Goal: Information Seeking & Learning: Learn about a topic

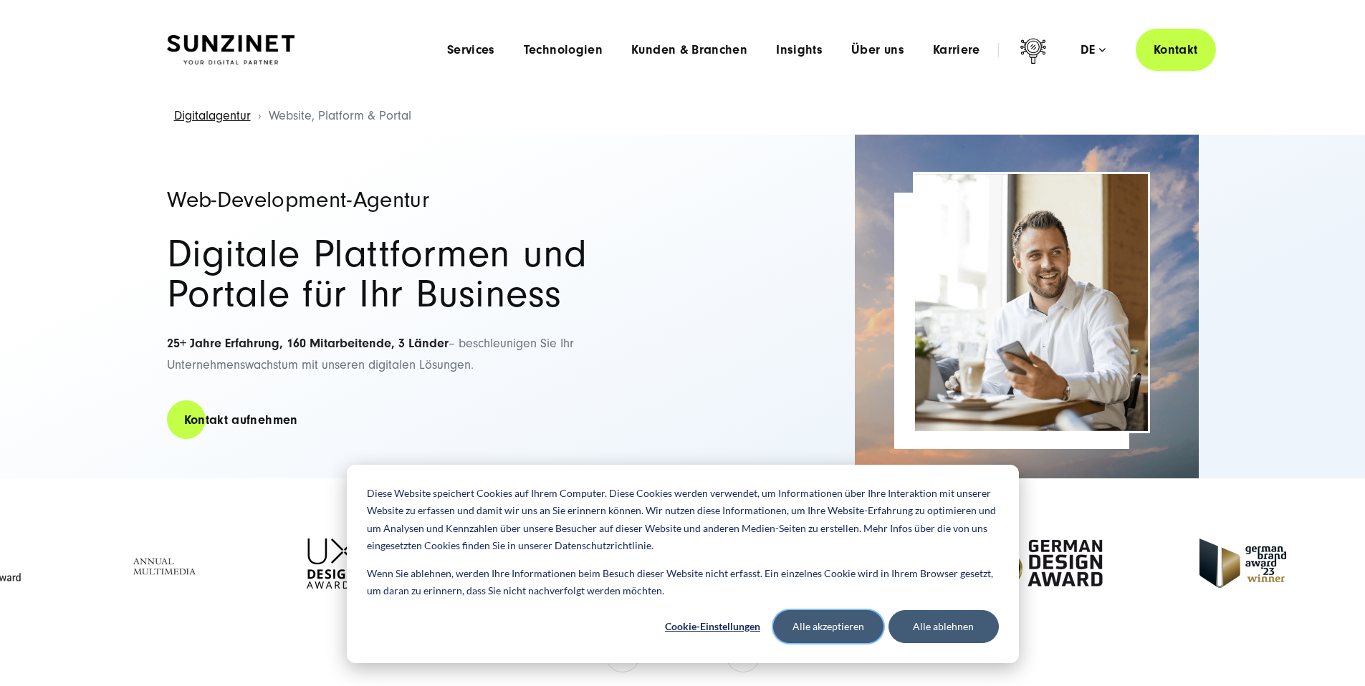
click at [851, 631] on button "Alle akzeptieren" at bounding box center [828, 627] width 110 height 33
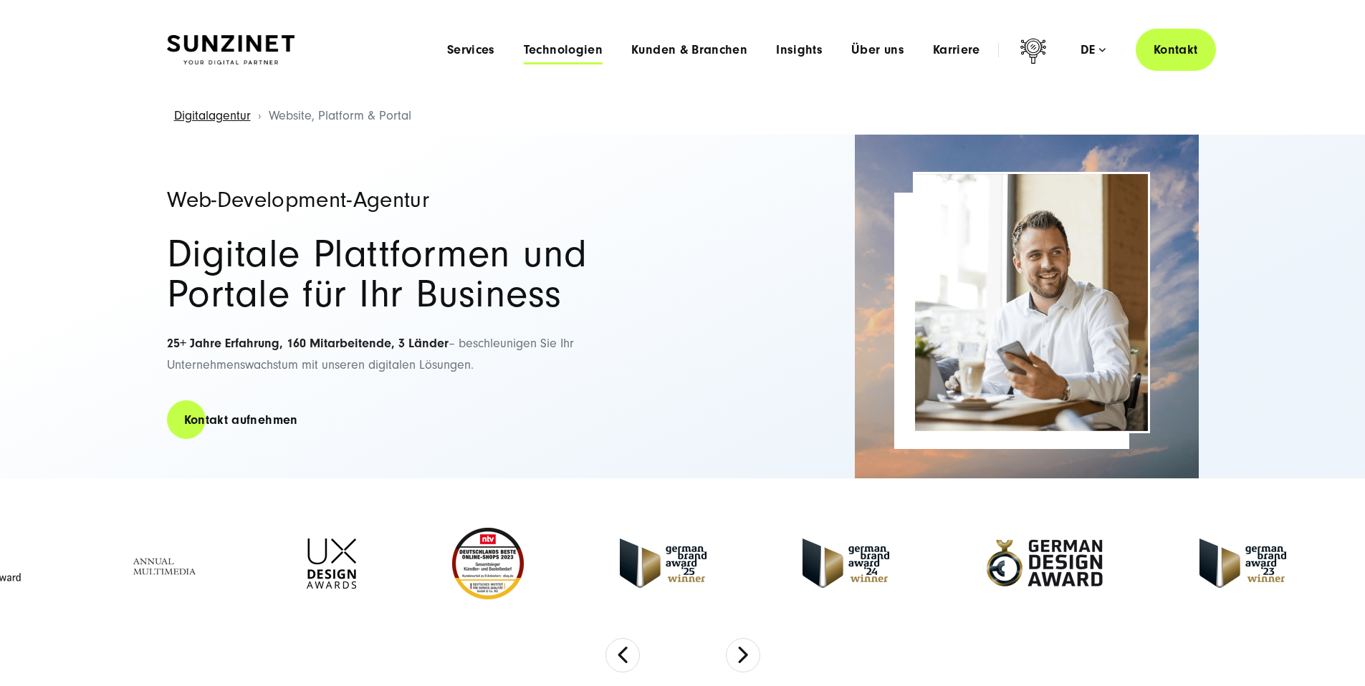
click at [526, 54] on span "Technologien" at bounding box center [563, 50] width 79 height 14
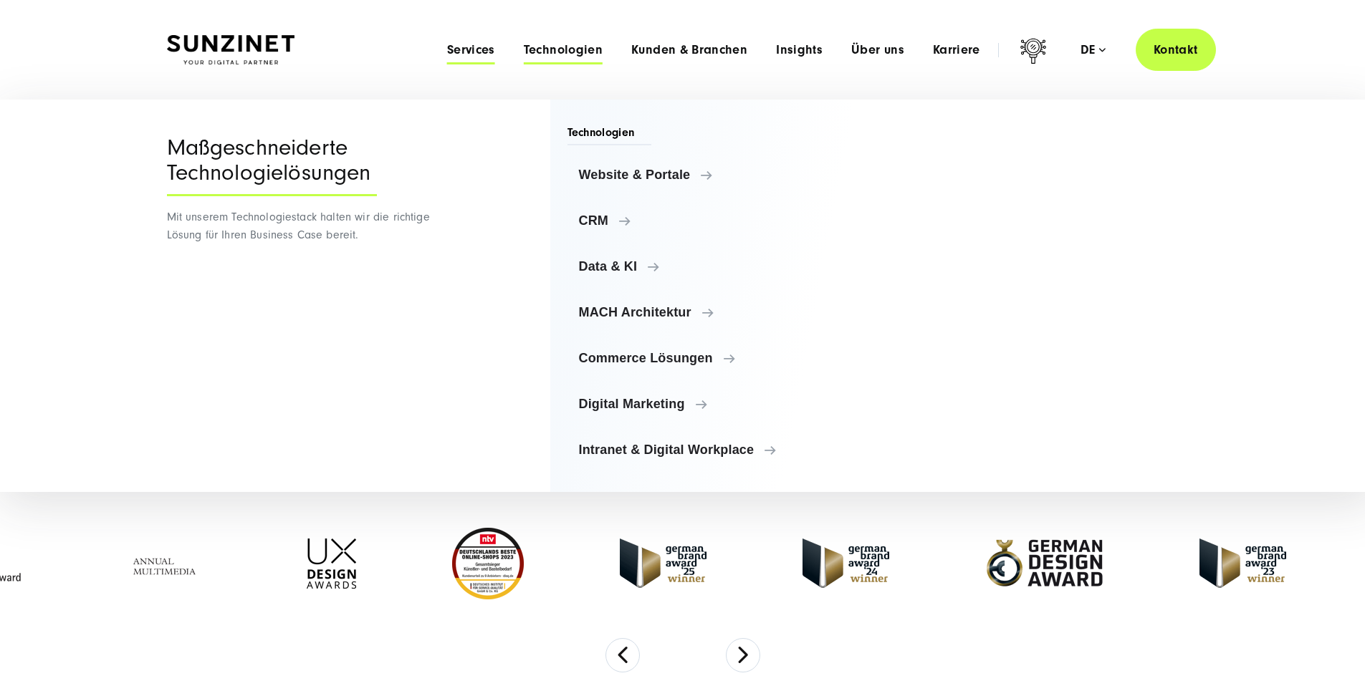
click at [447, 53] on span "Services" at bounding box center [471, 50] width 48 height 14
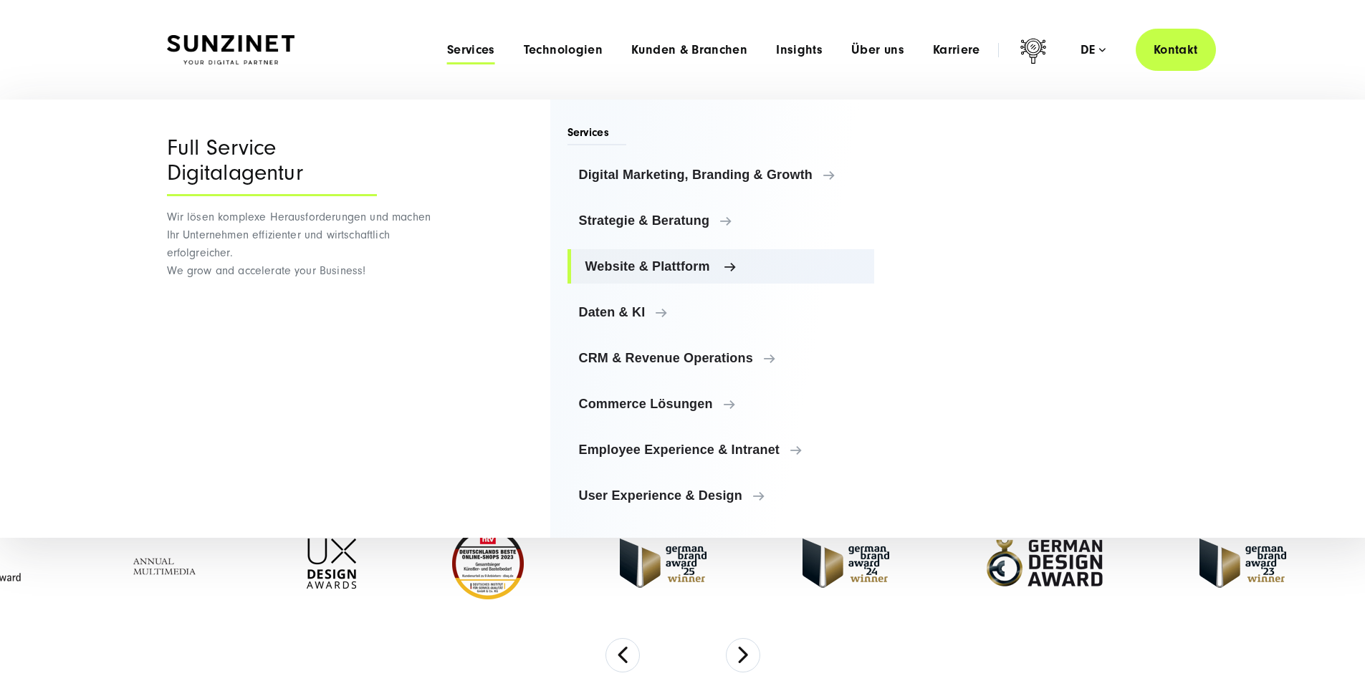
click at [676, 269] on span "Website & Plattform" at bounding box center [724, 266] width 278 height 14
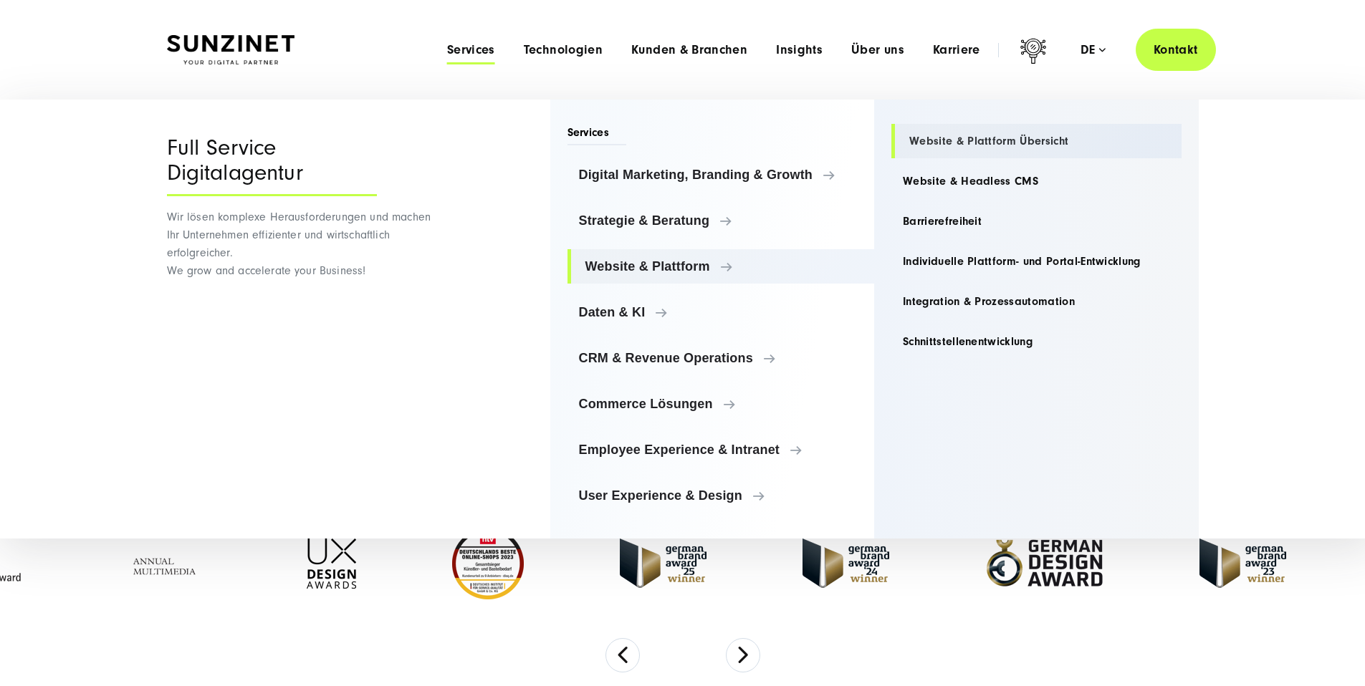
click at [939, 136] on link "Website & Plattform Übersicht" at bounding box center [1036, 141] width 290 height 34
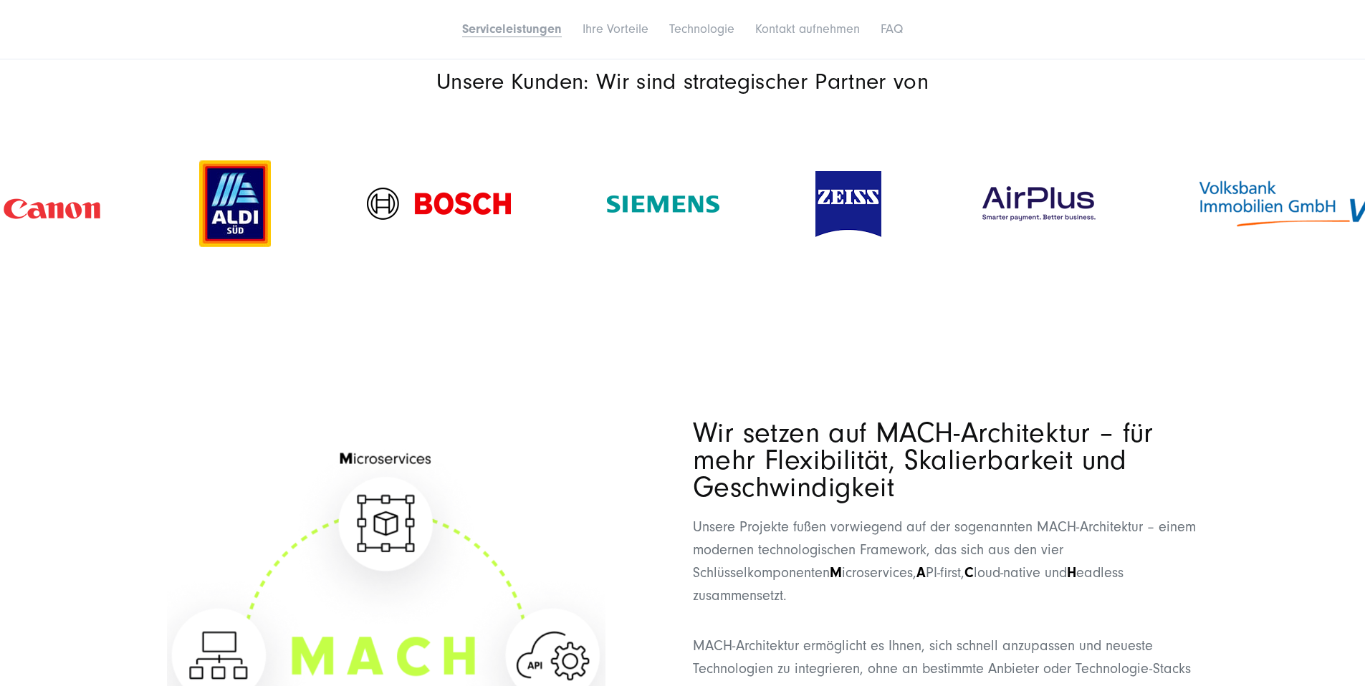
scroll to position [1572, 0]
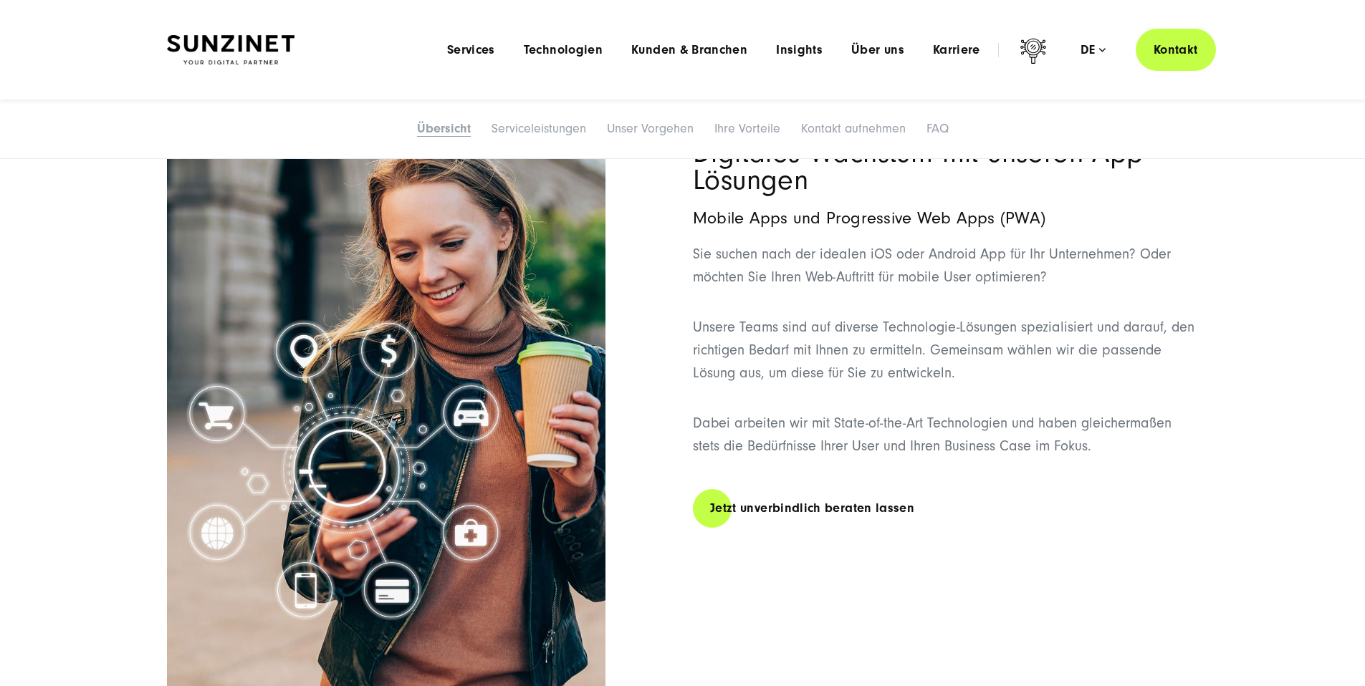
scroll to position [524, 0]
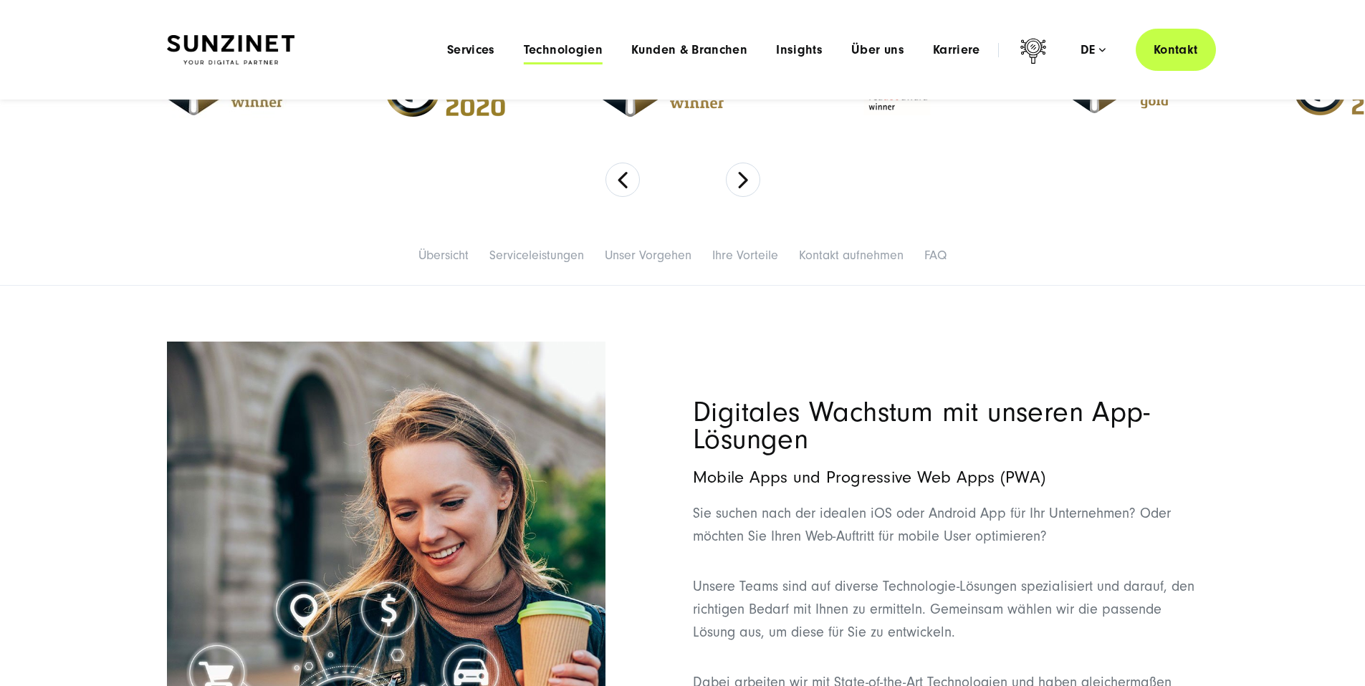
click at [524, 47] on span "Technologien" at bounding box center [563, 50] width 79 height 14
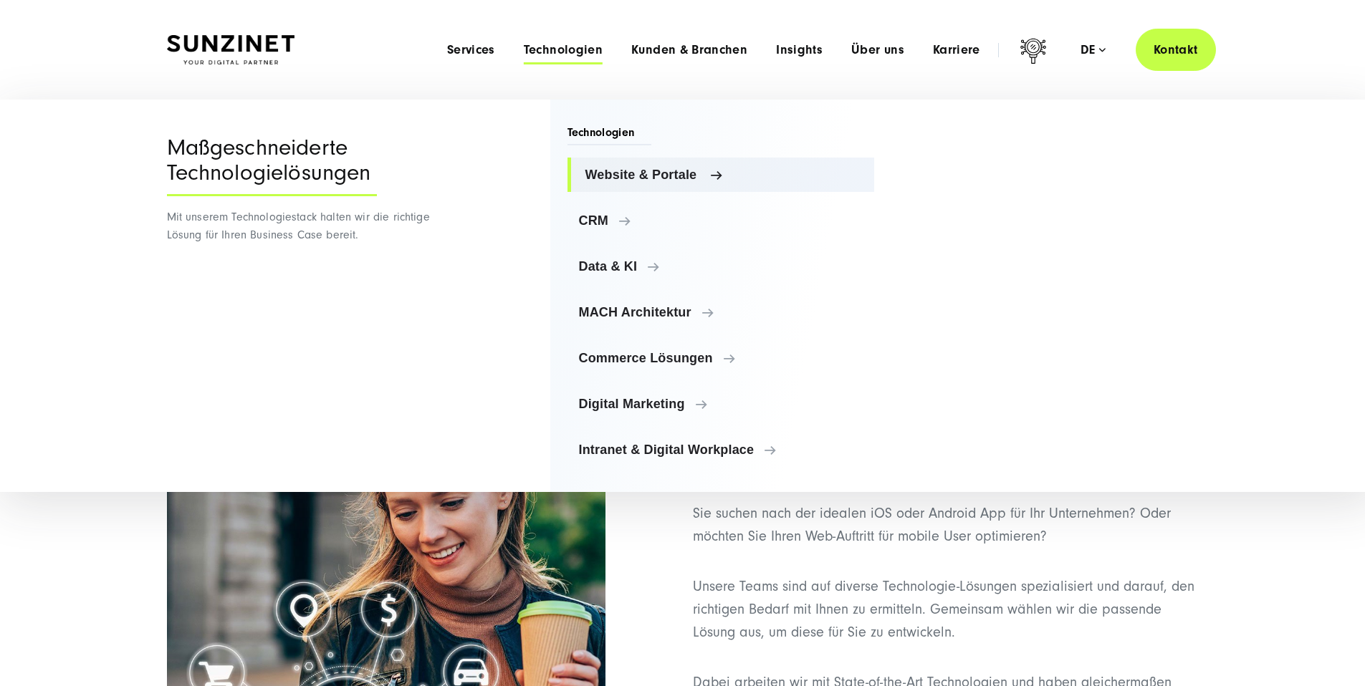
click at [590, 168] on span "Website & Portale" at bounding box center [724, 175] width 278 height 14
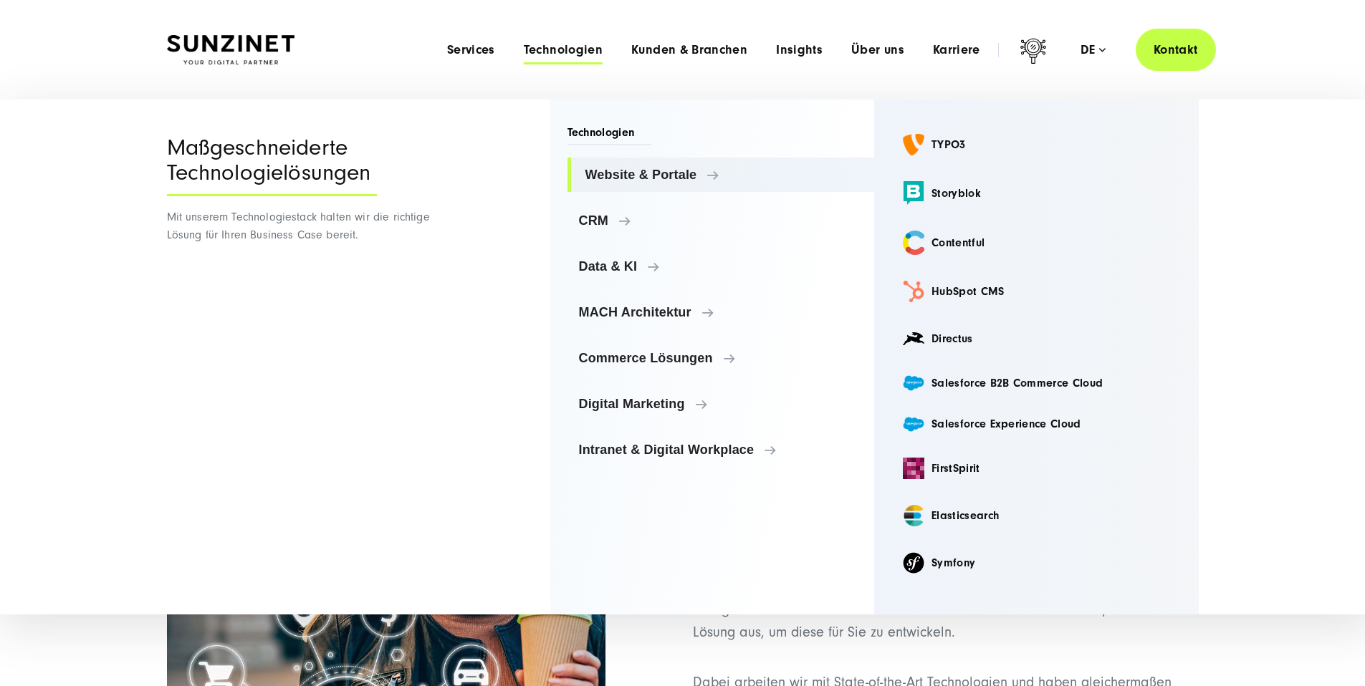
click at [454, 50] on li "Services Menu Full Service Digitalagentur Wir lösen komplexe Herausforderungen …" at bounding box center [471, 49] width 77 height 15
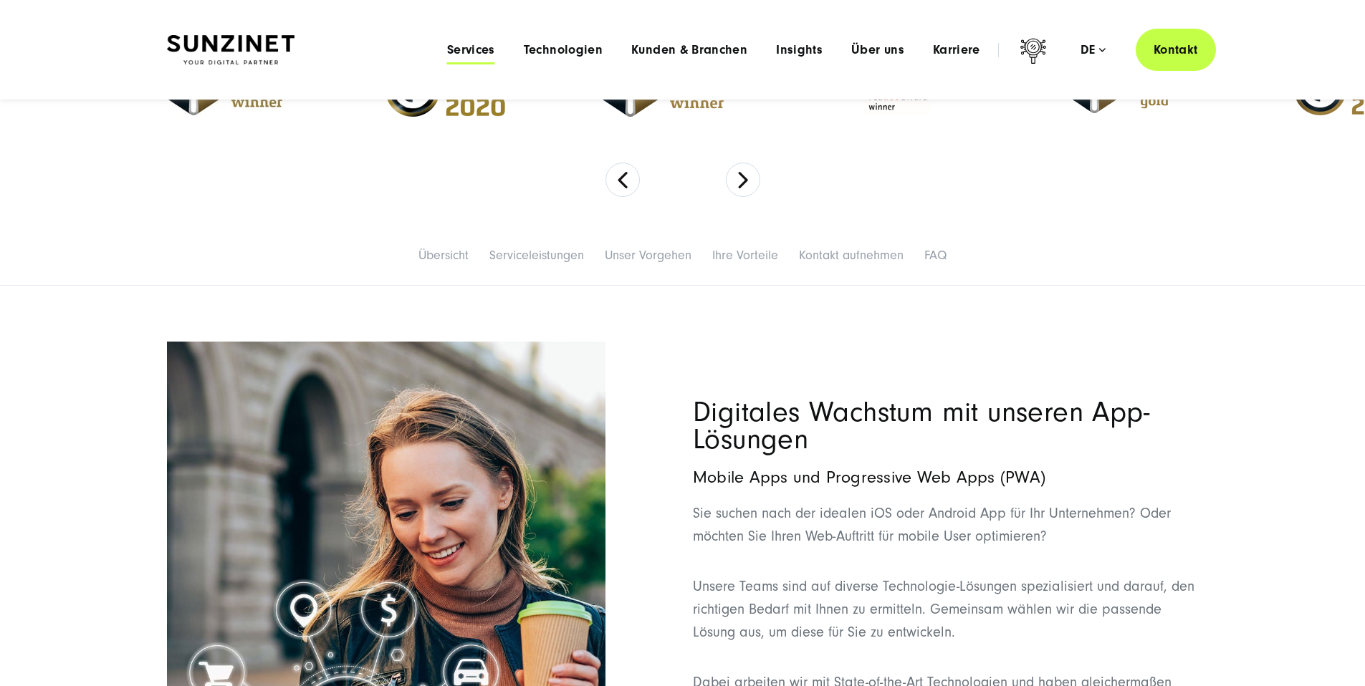
click at [447, 48] on span "Services" at bounding box center [471, 50] width 48 height 14
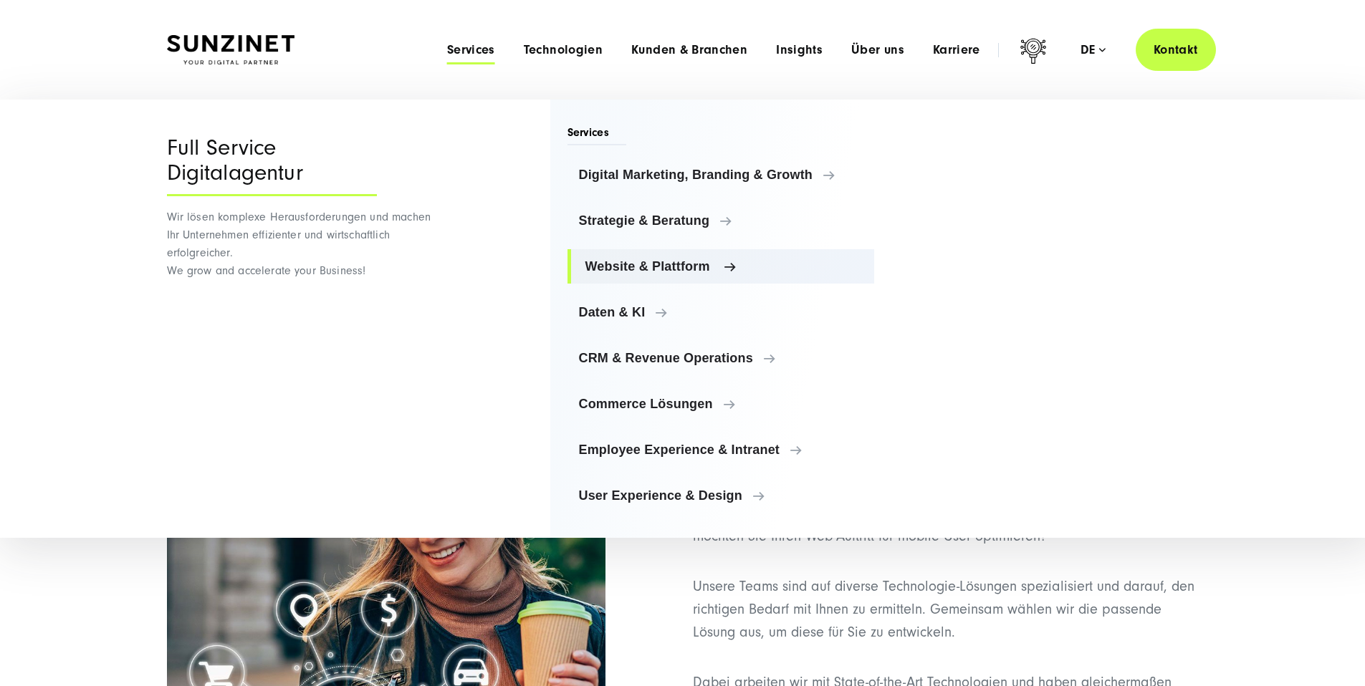
click at [645, 262] on span "Website & Plattform" at bounding box center [724, 266] width 278 height 14
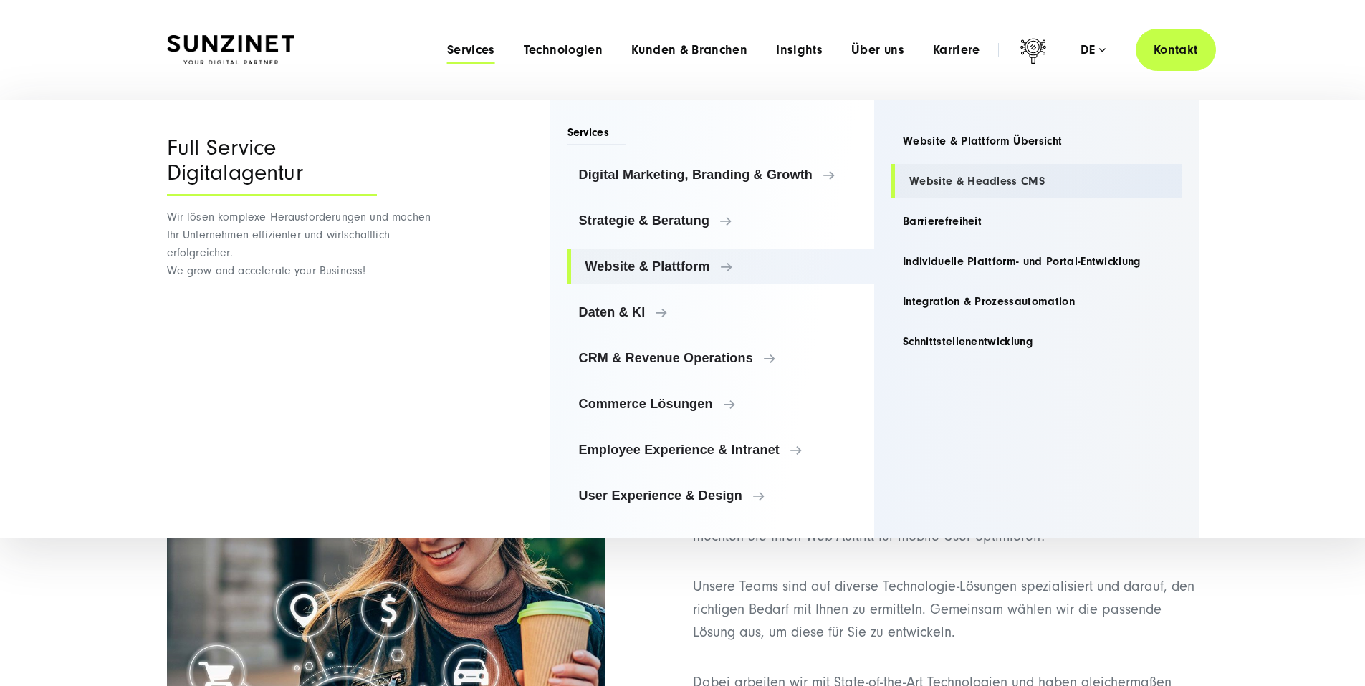
click at [954, 187] on link "Website & Headless CMS" at bounding box center [1036, 181] width 290 height 34
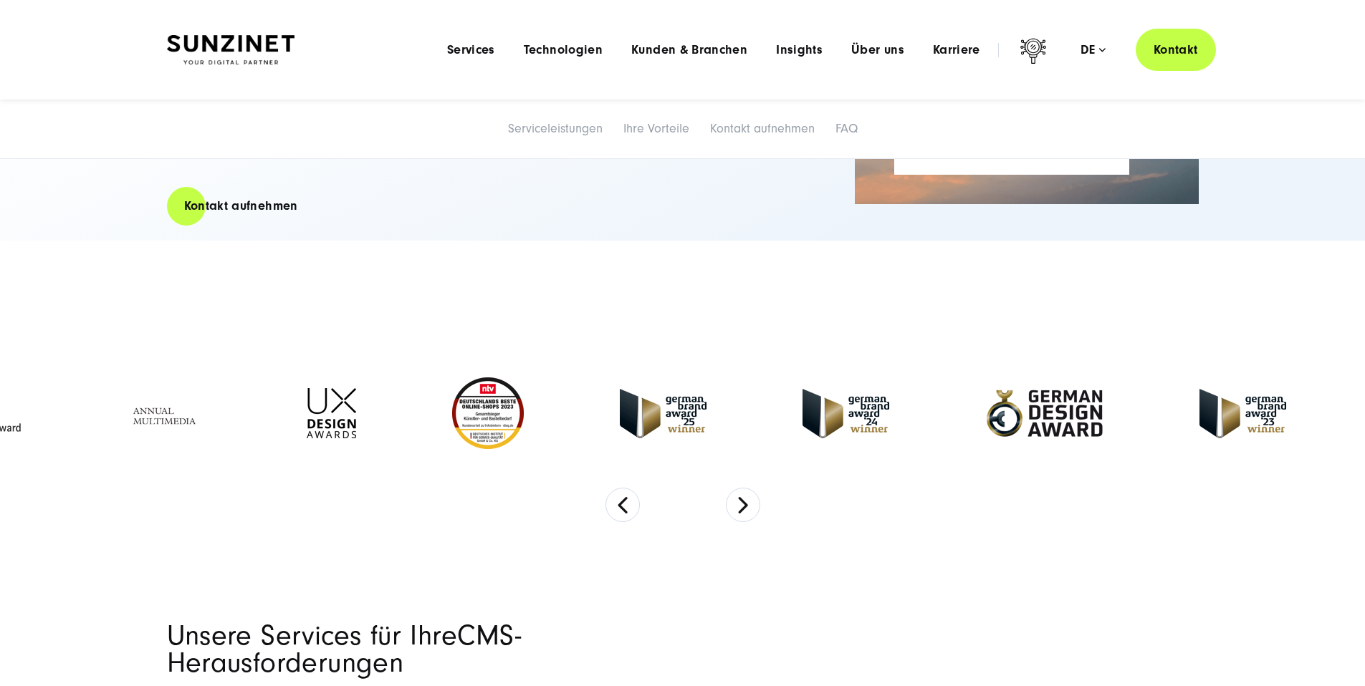
scroll to position [269, 0]
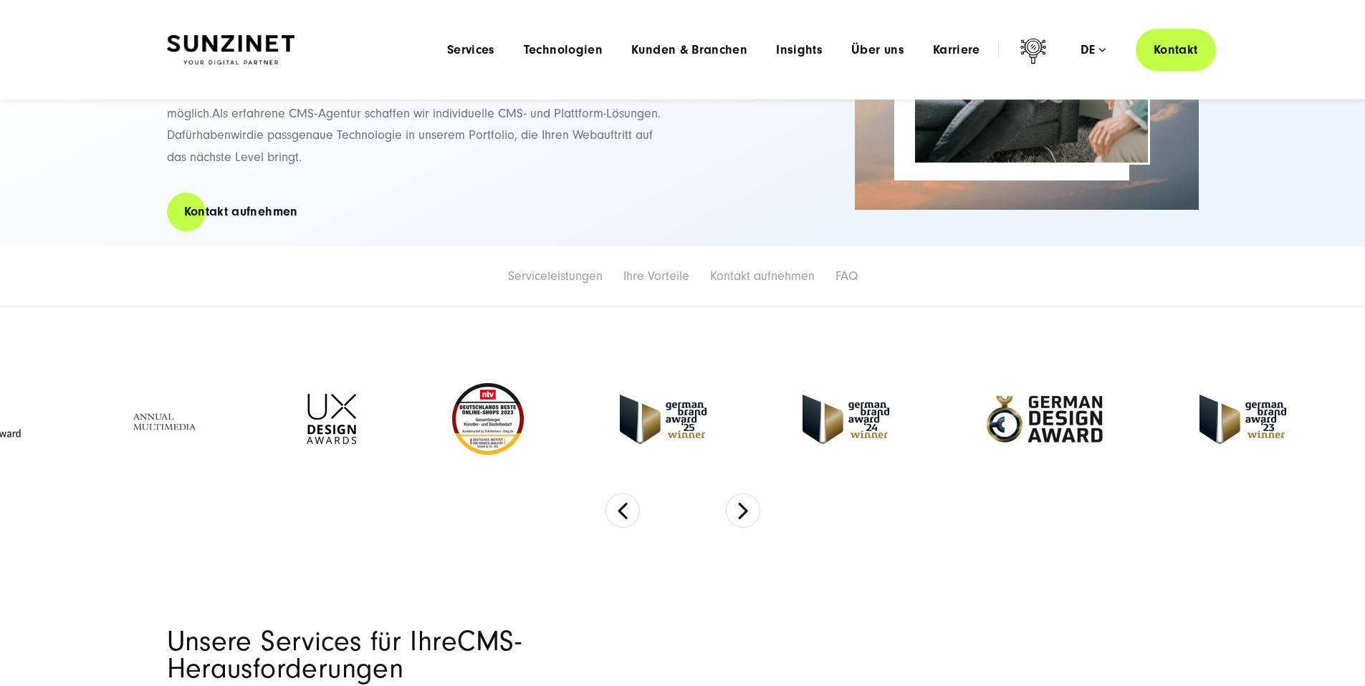
click at [433, 35] on div "Menu Services Menu Full Service Digitalagentur Wir lösen komplexe Herausforderu…" at bounding box center [824, 50] width 783 height 42
click at [447, 47] on span "Services" at bounding box center [471, 50] width 48 height 14
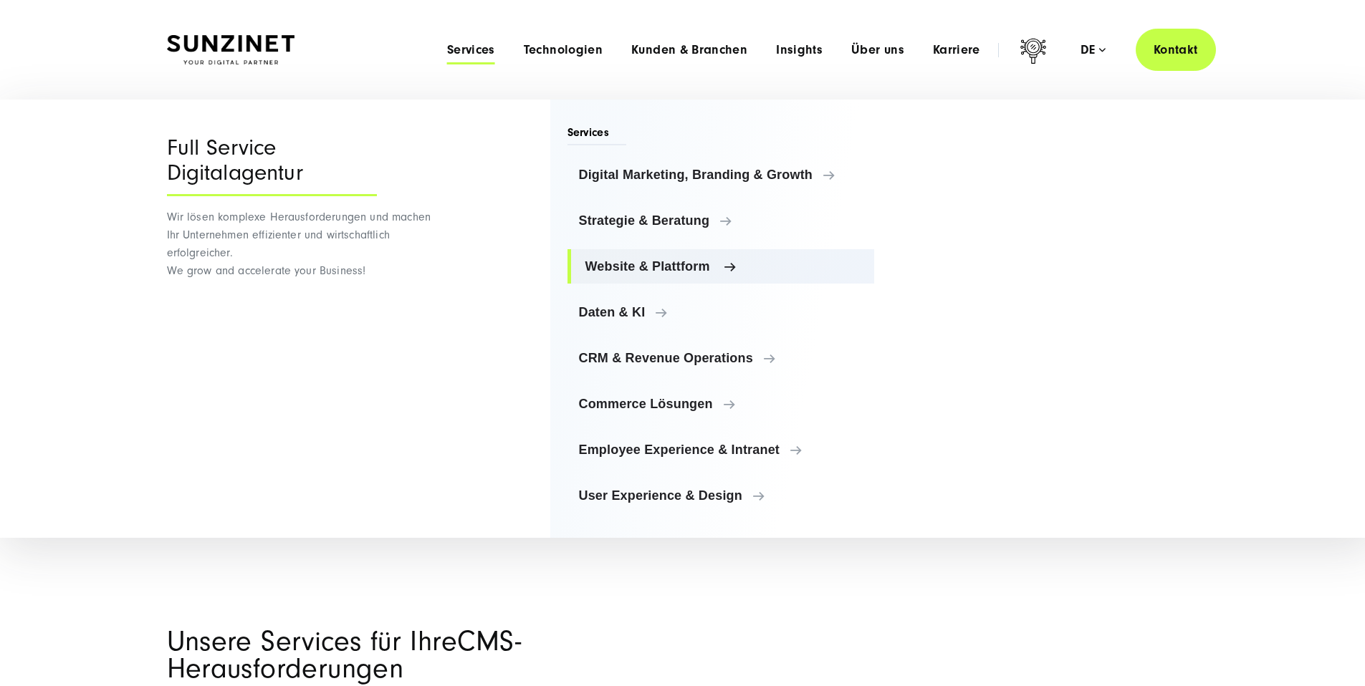
click at [645, 256] on link "Website & Plattform" at bounding box center [721, 266] width 307 height 34
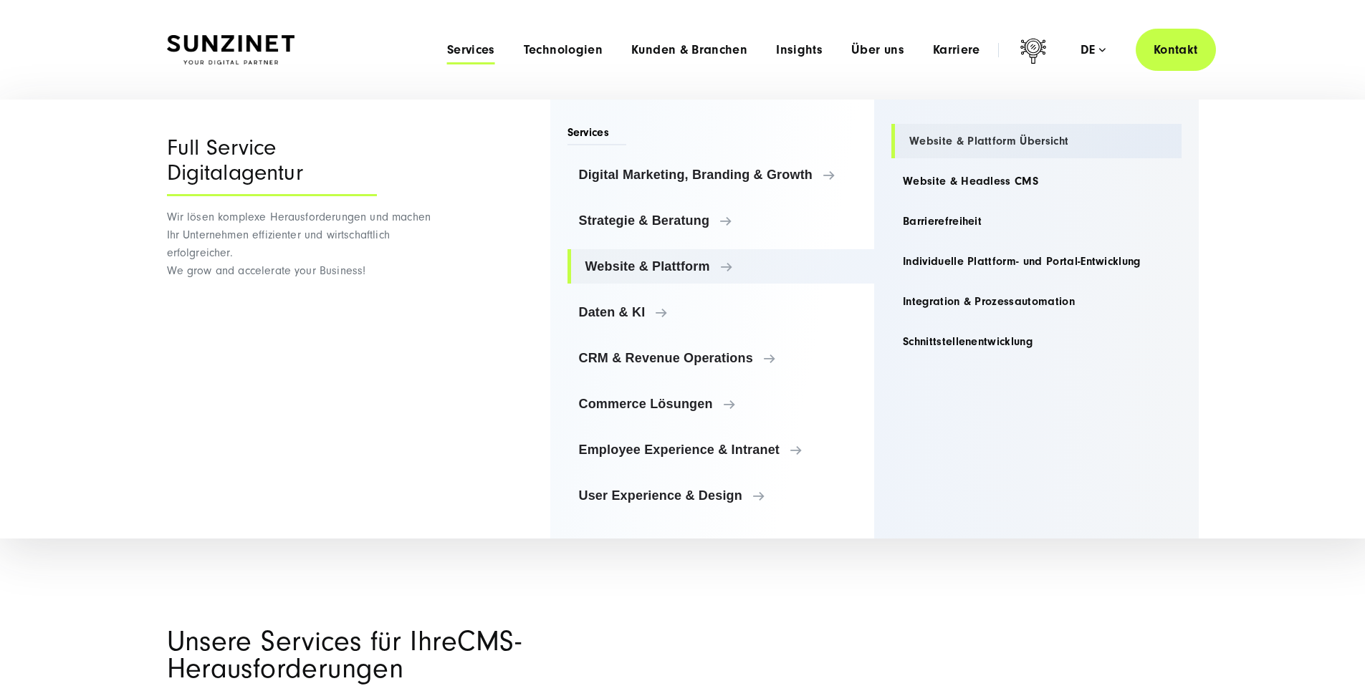
click at [943, 144] on link "Website & Plattform Übersicht" at bounding box center [1036, 141] width 290 height 34
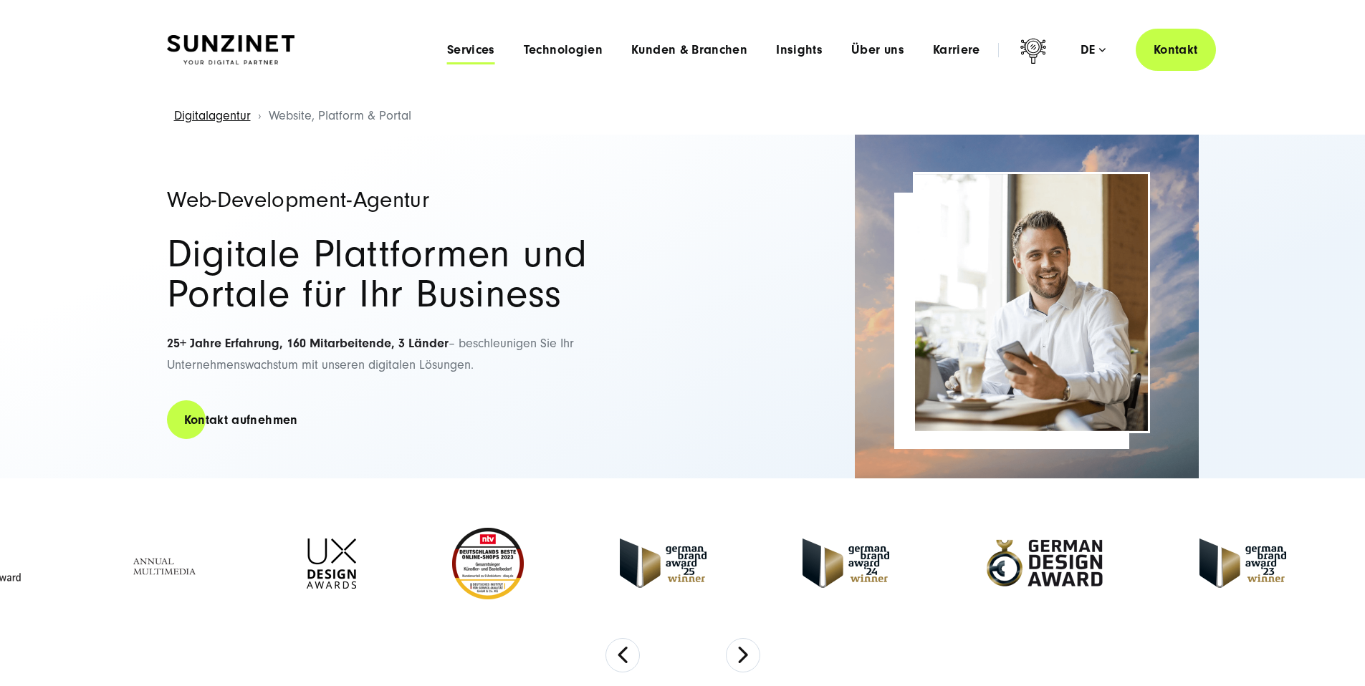
click at [447, 44] on span "Services" at bounding box center [471, 50] width 48 height 14
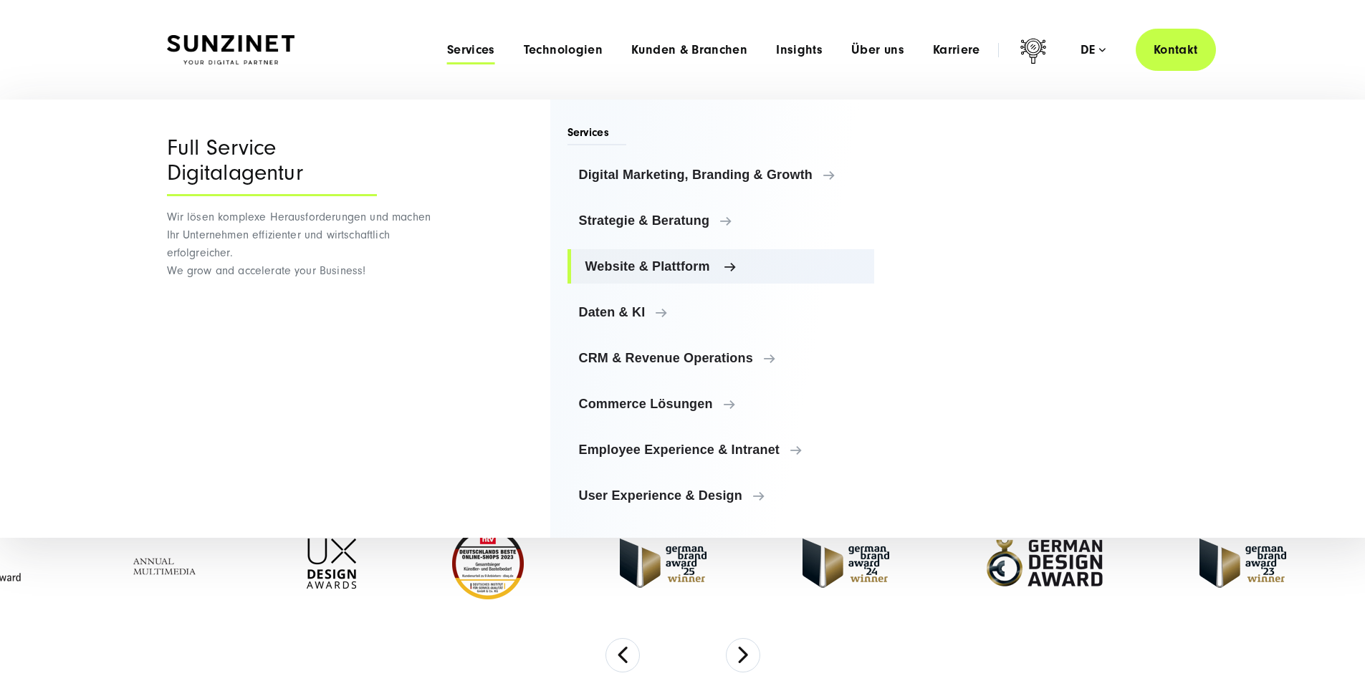
click at [649, 268] on span "Website & Plattform" at bounding box center [724, 266] width 278 height 14
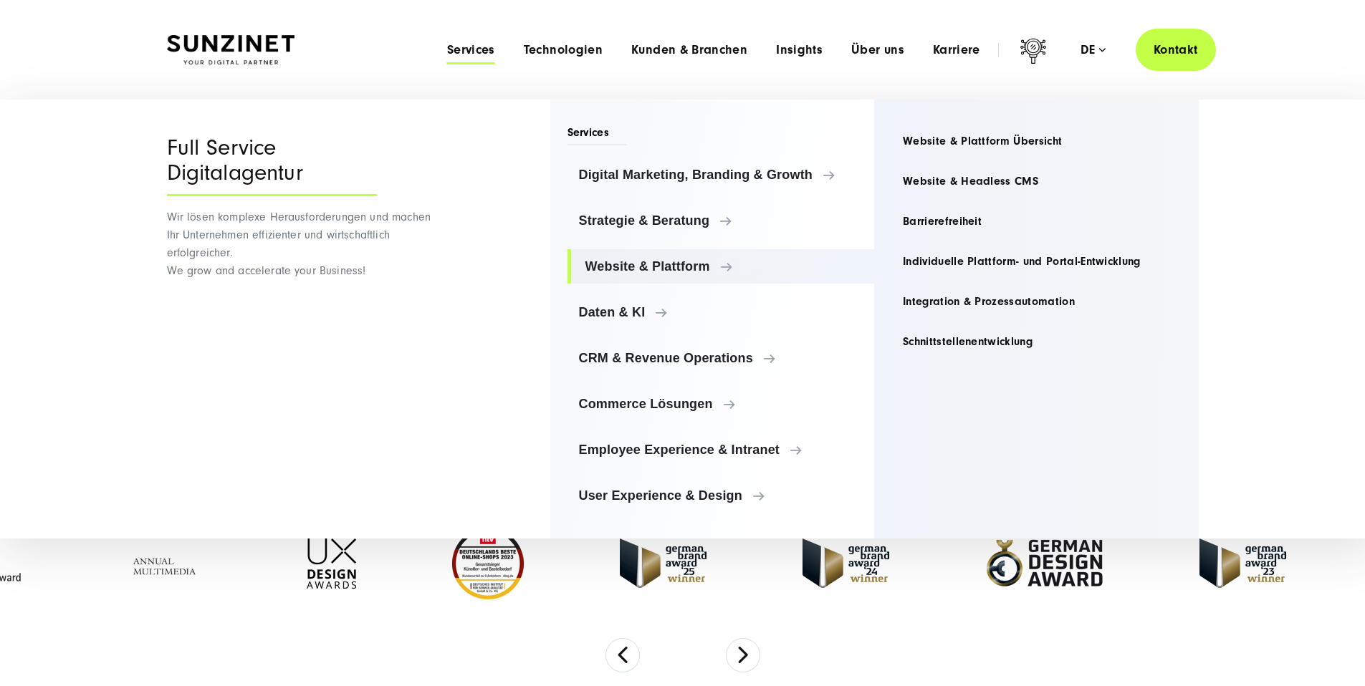
click at [674, 603] on div at bounding box center [663, 564] width 183 height 78
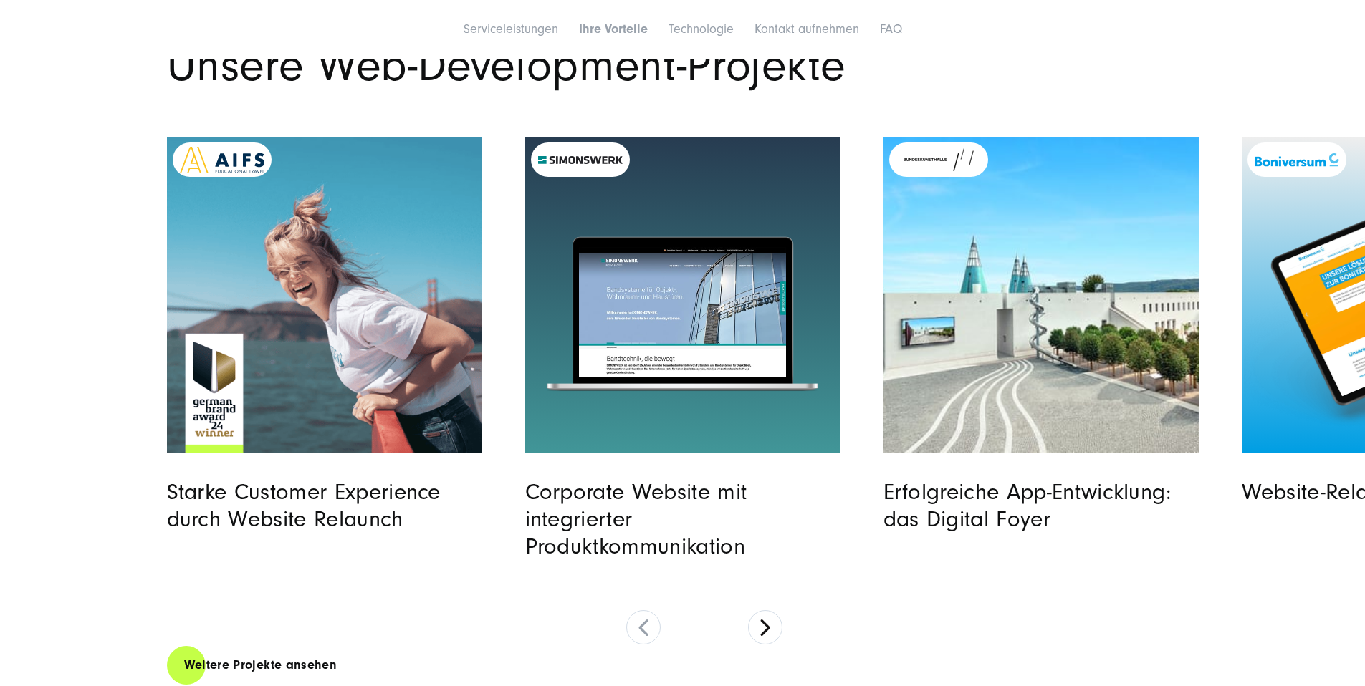
scroll to position [5585, 0]
